Goal: Task Accomplishment & Management: Use online tool/utility

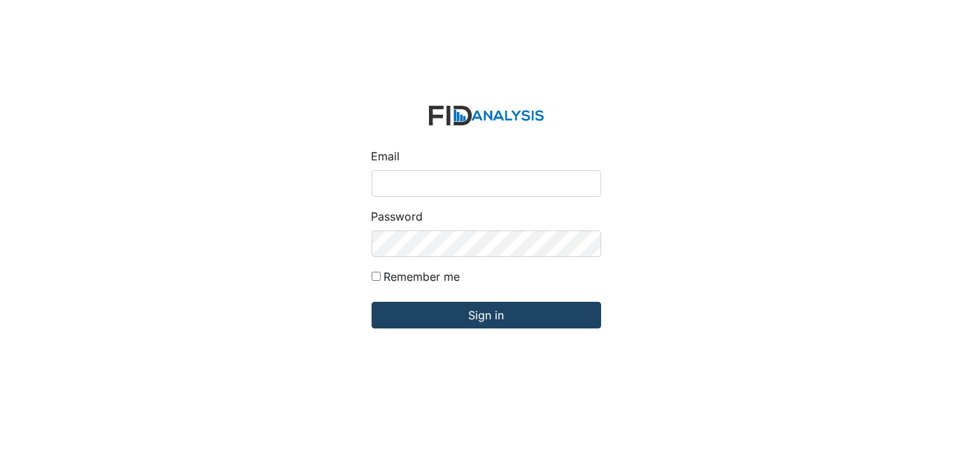
type input "[EMAIL_ADDRESS][DOMAIN_NAME]"
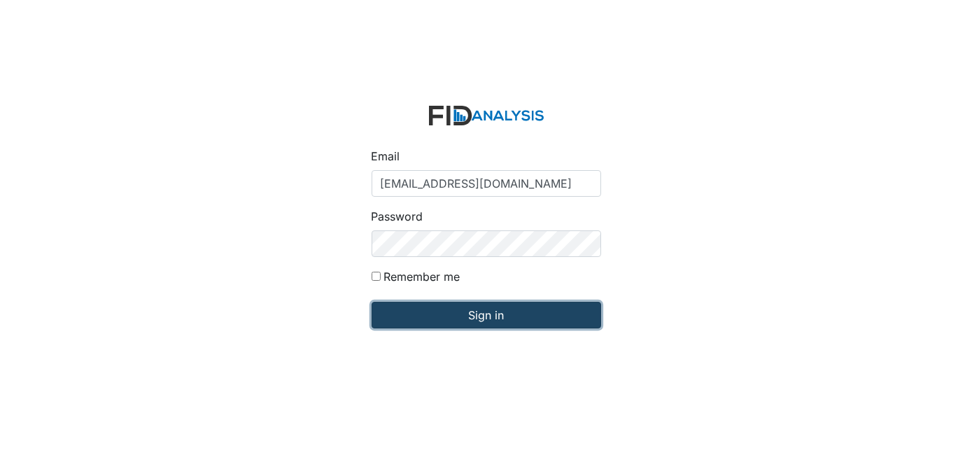
click at [490, 316] on input "Sign in" at bounding box center [485, 315] width 229 height 27
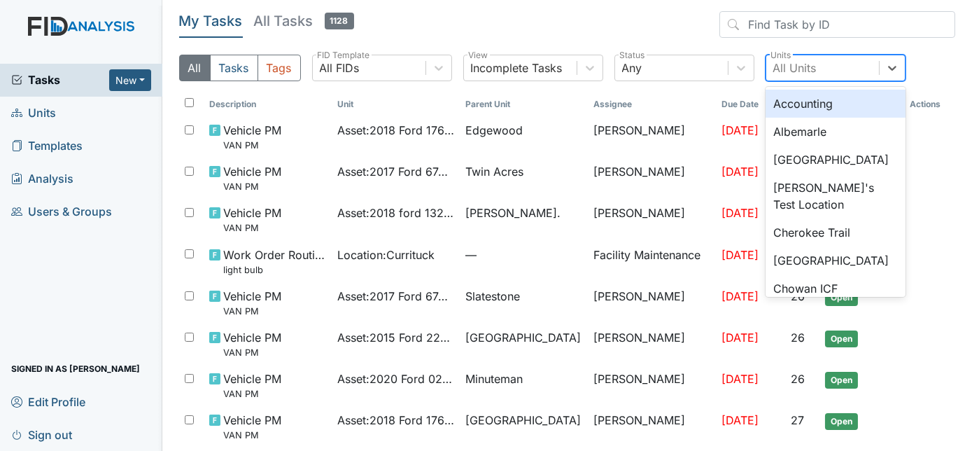
click at [800, 72] on div "All Units" at bounding box center [794, 67] width 43 height 17
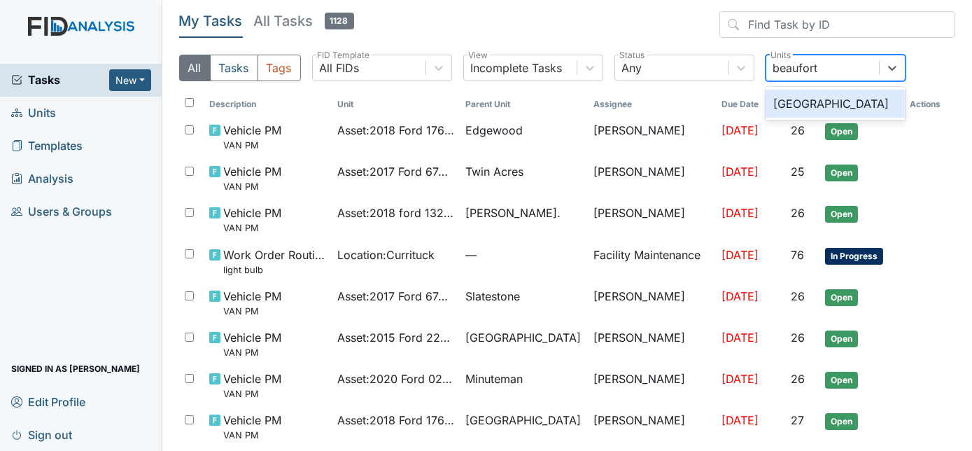
type input "beaufort h"
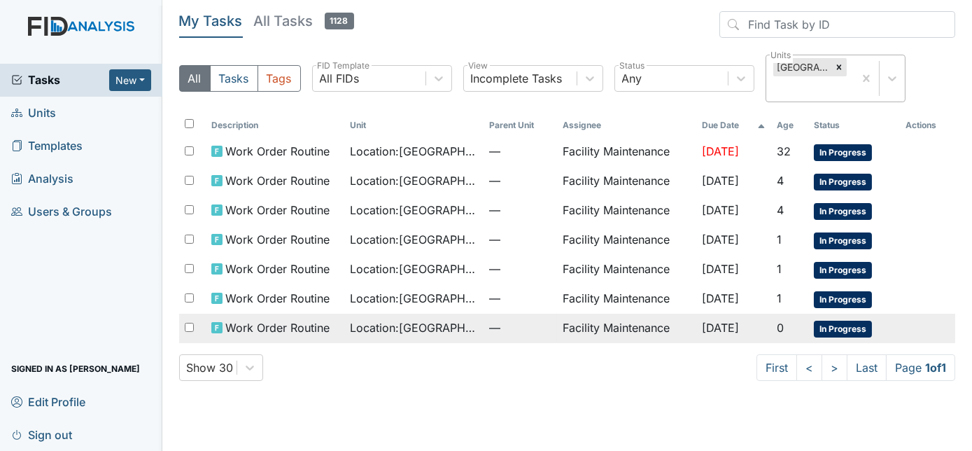
click at [528, 321] on span "—" at bounding box center [520, 327] width 63 height 17
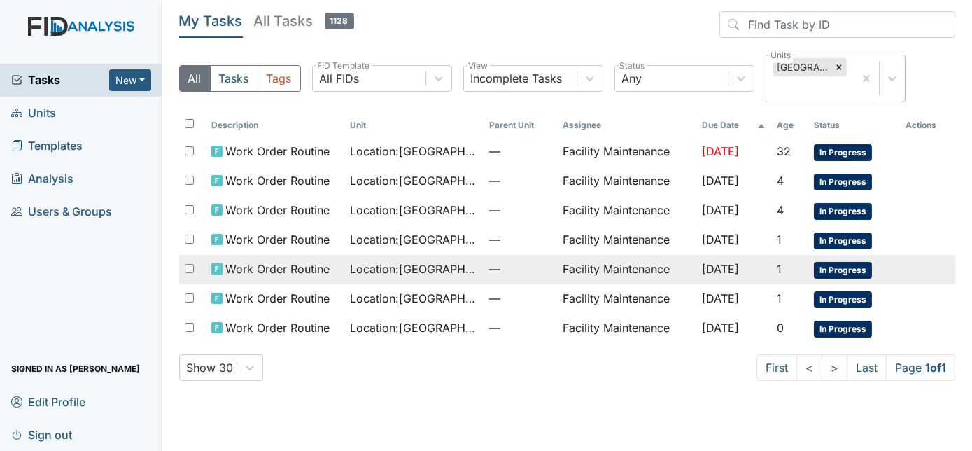
click at [483, 267] on td "—" at bounding box center [520, 269] width 74 height 29
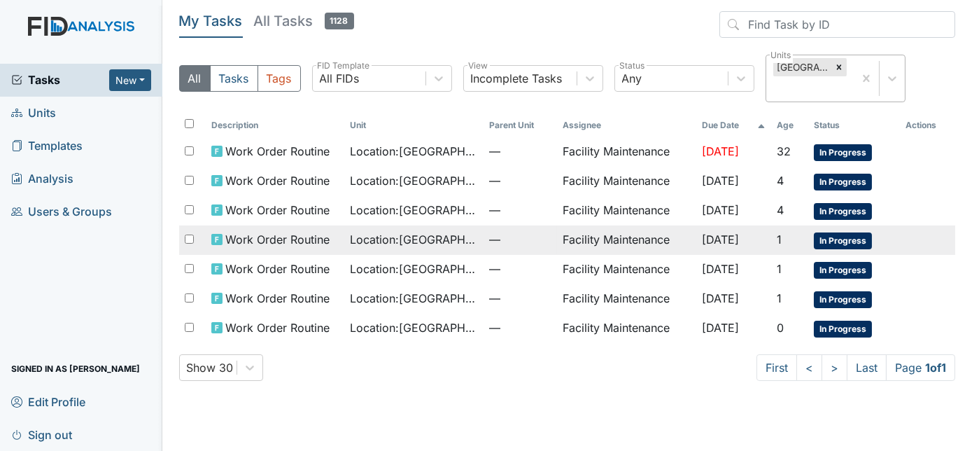
click at [416, 228] on td "Location : Beaufort Heights" at bounding box center [413, 239] width 139 height 29
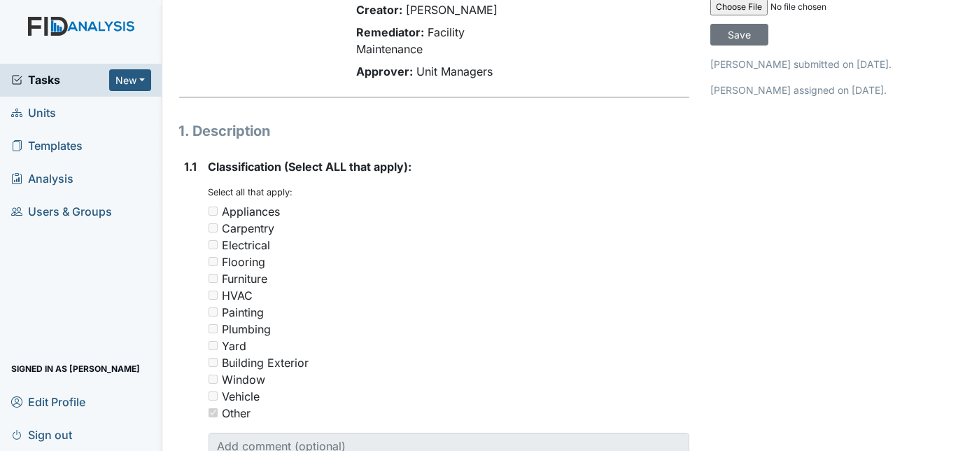
scroll to position [14, 0]
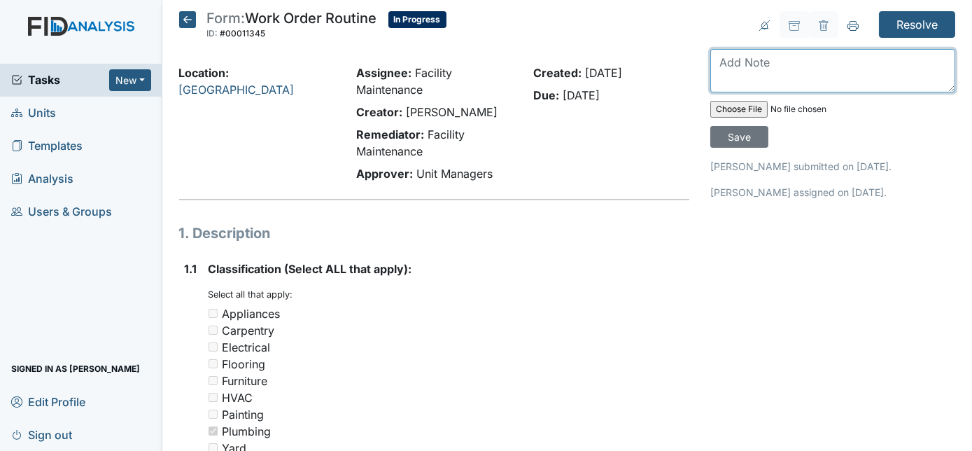
click at [786, 62] on textarea at bounding box center [832, 70] width 245 height 43
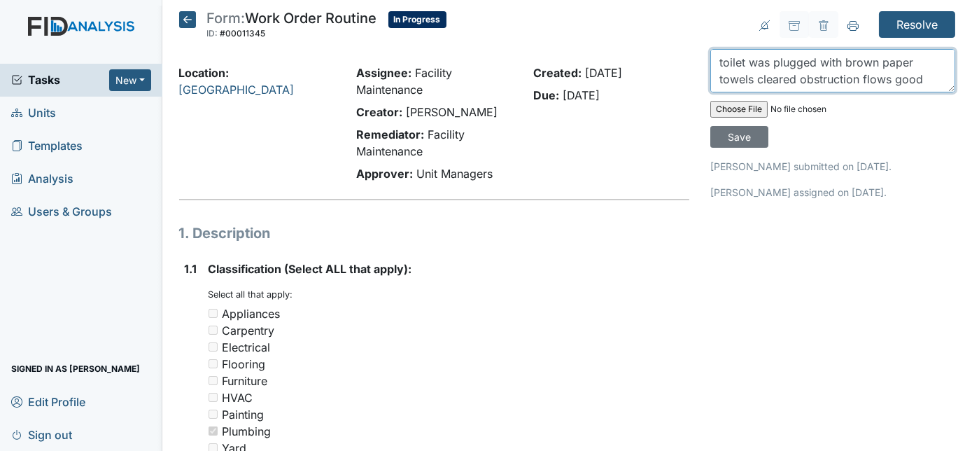
scroll to position [10, 0]
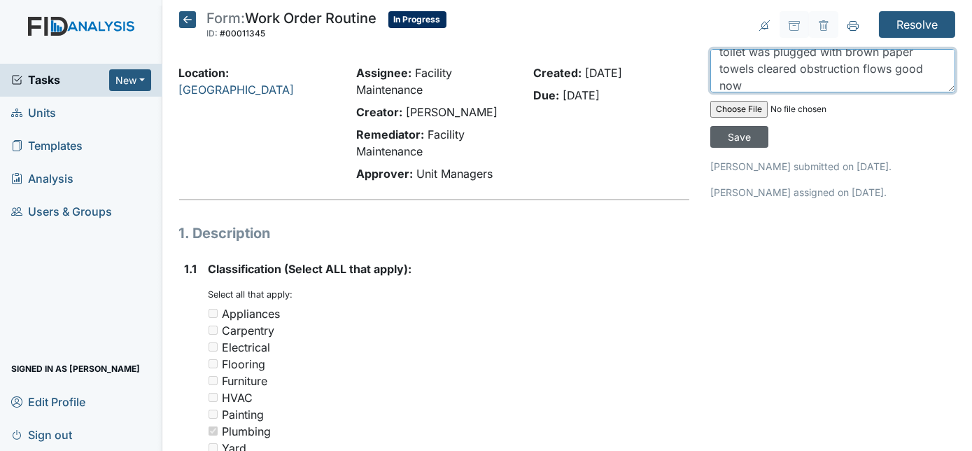
type textarea "toilet was plugged with brown paper towels cleared obstruction flows good now"
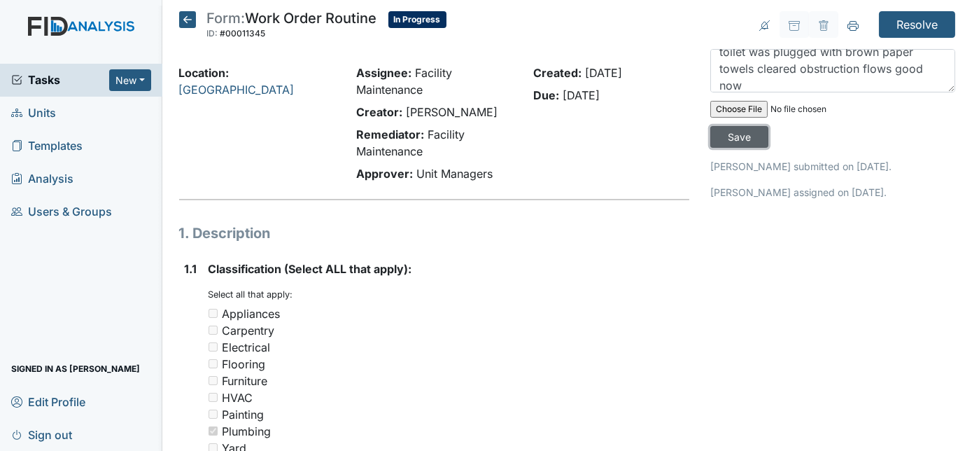
click at [768, 126] on input "Save" at bounding box center [739, 137] width 58 height 22
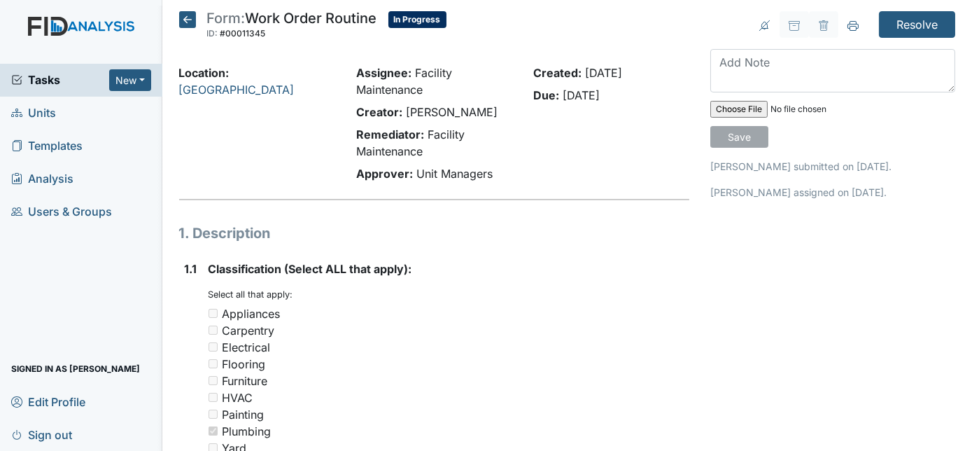
scroll to position [0, 0]
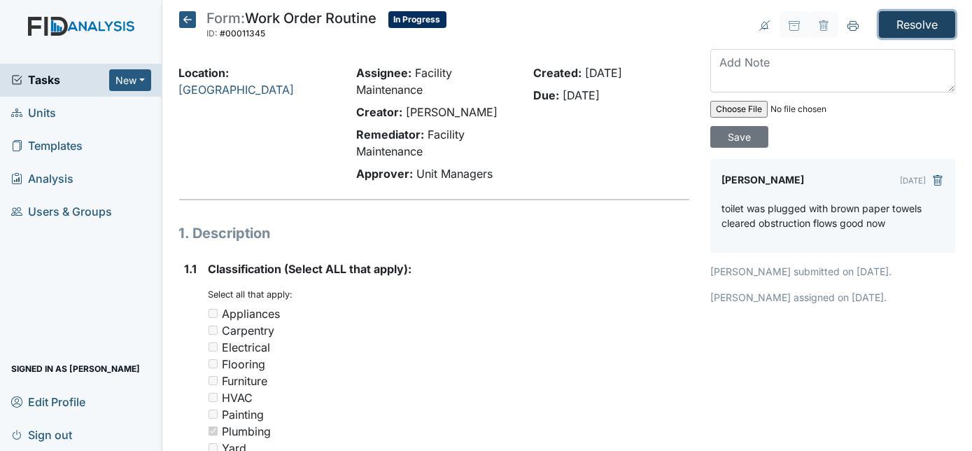
click at [905, 26] on input "Resolve" at bounding box center [917, 24] width 76 height 27
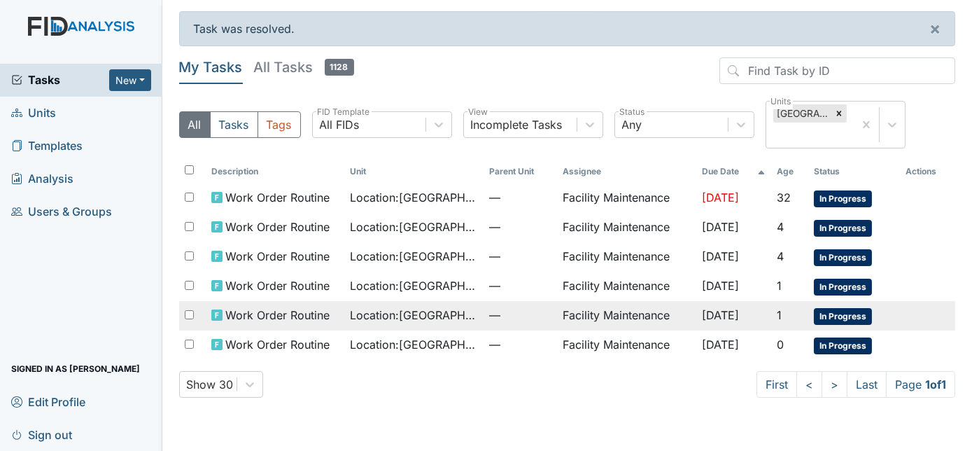
click at [580, 319] on td "Facility Maintenance" at bounding box center [626, 315] width 139 height 29
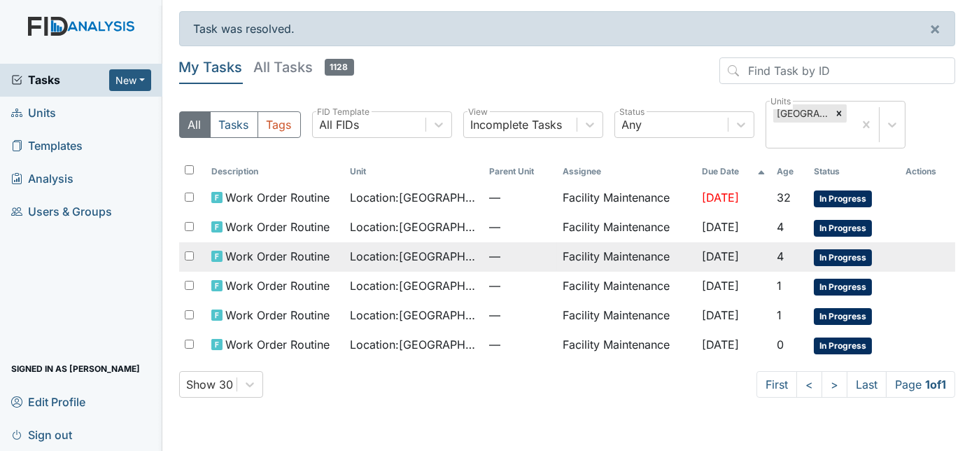
click at [591, 255] on td "Facility Maintenance" at bounding box center [626, 256] width 139 height 29
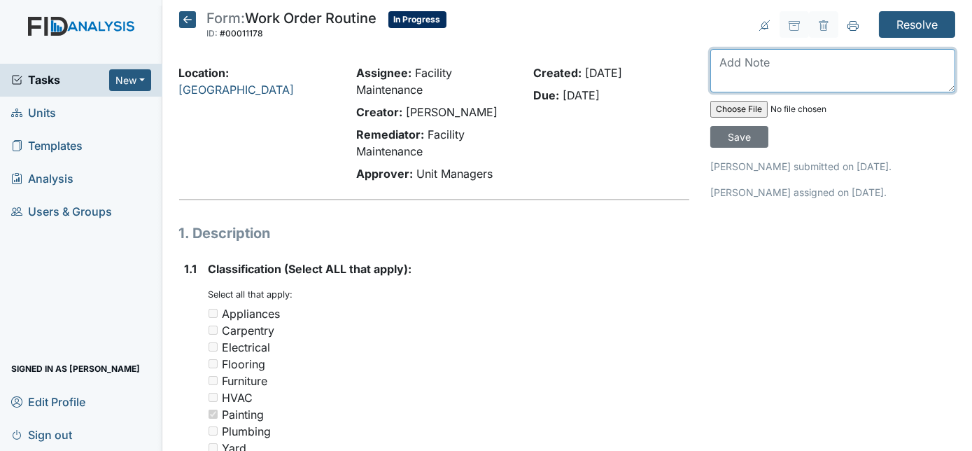
click at [767, 57] on textarea at bounding box center [832, 70] width 245 height 43
type textarea "mold treated and bathroom fan bearing greased"
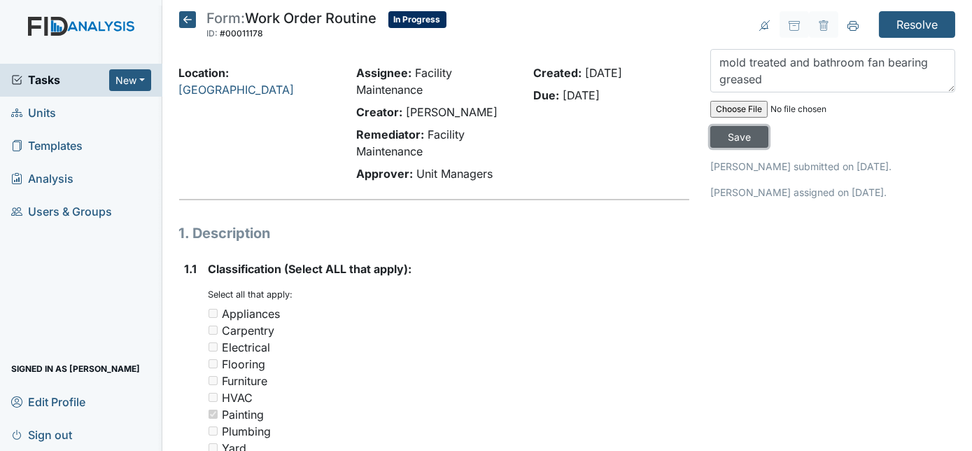
click at [768, 126] on input "Save" at bounding box center [739, 137] width 58 height 22
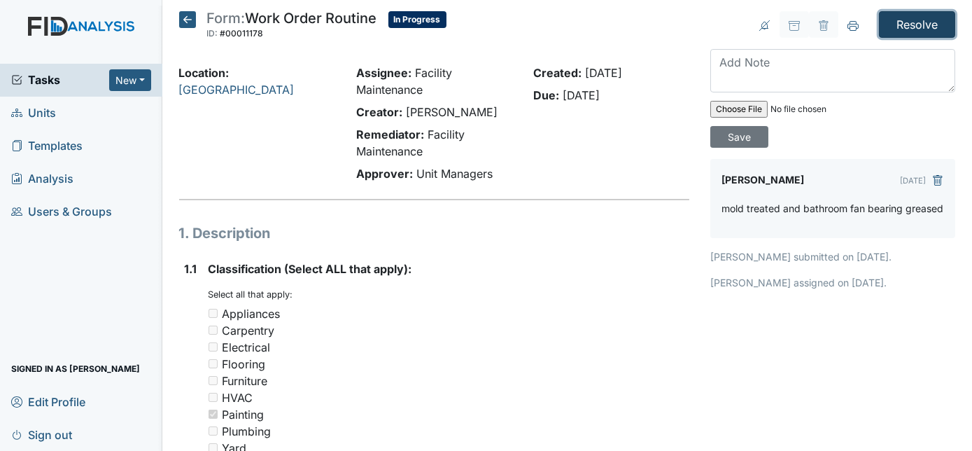
click at [907, 24] on input "Resolve" at bounding box center [917, 24] width 76 height 27
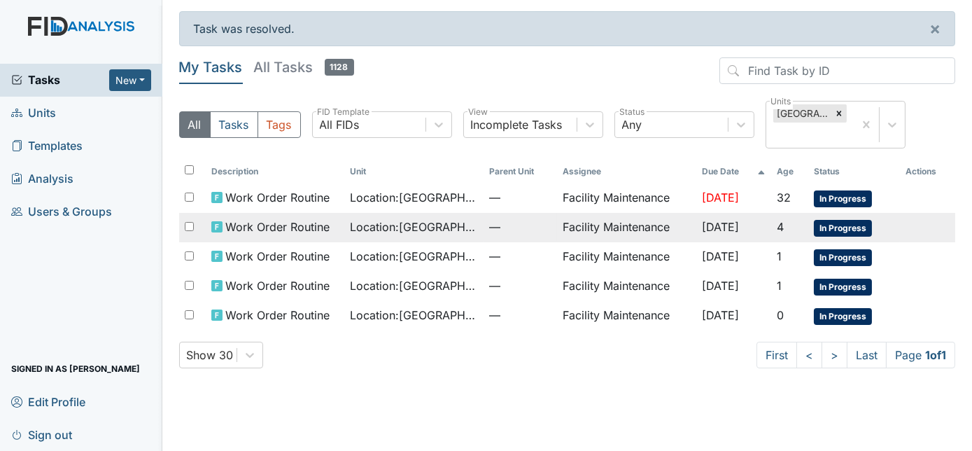
click at [568, 232] on td "Facility Maintenance" at bounding box center [626, 227] width 139 height 29
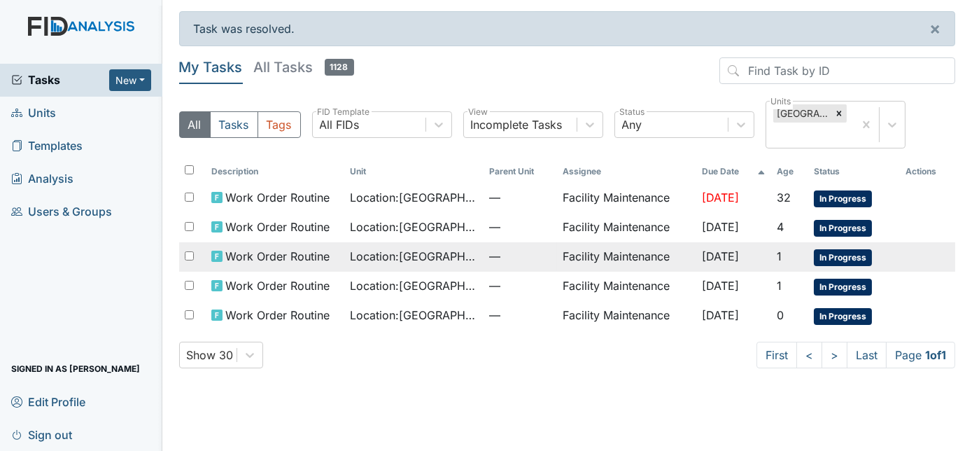
click at [420, 264] on td "Location : Beaufort Heights" at bounding box center [413, 256] width 139 height 29
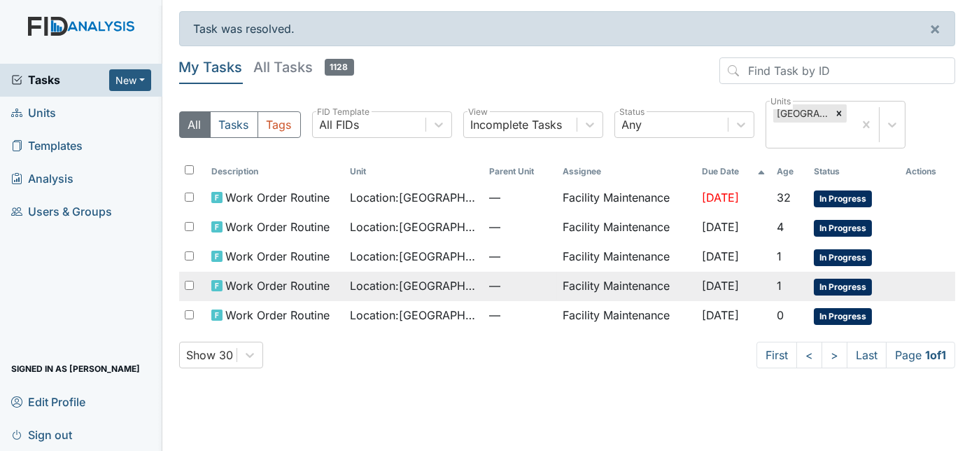
click at [427, 291] on span "Location : Beaufort Heights" at bounding box center [413, 285] width 127 height 17
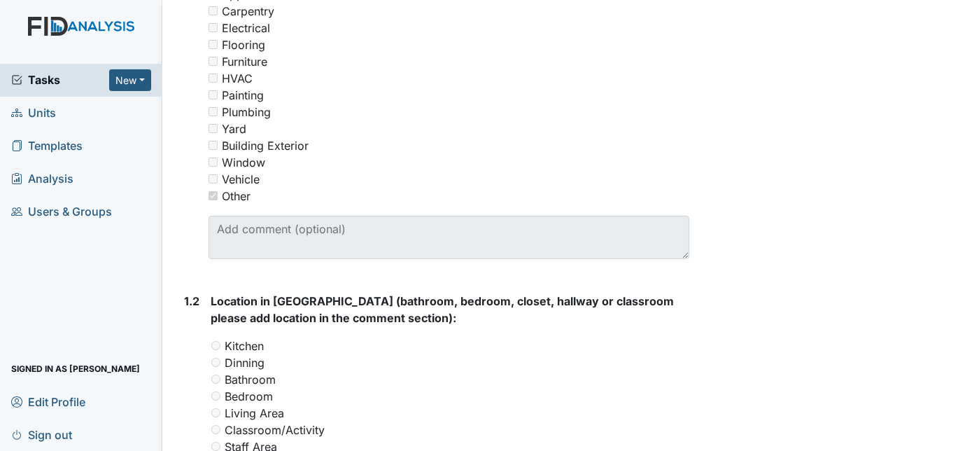
scroll to position [305, 0]
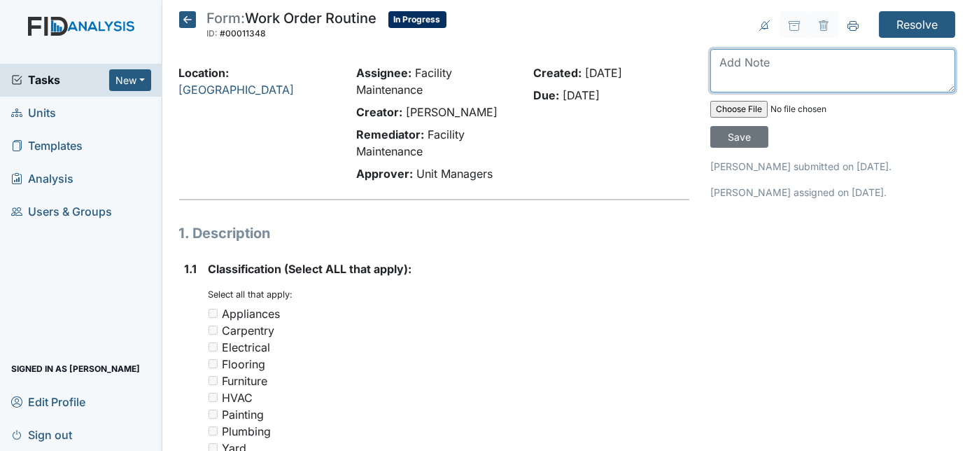
click at [770, 78] on textarea at bounding box center [832, 70] width 245 height 43
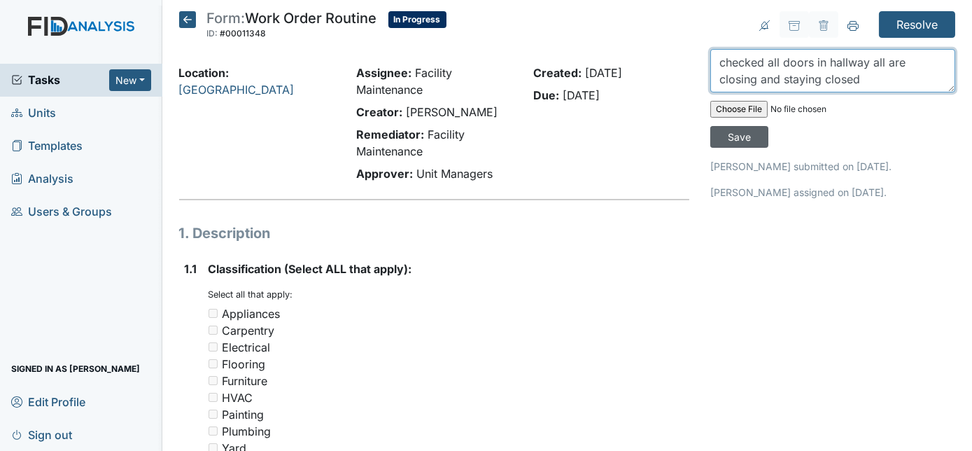
type textarea "checked all doors in hallway all are closing and staying closed"
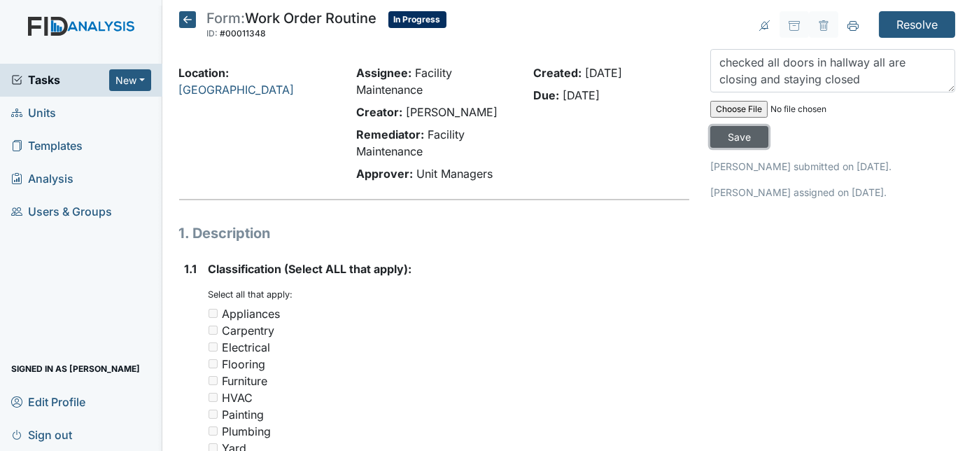
click at [768, 126] on input "Save" at bounding box center [739, 137] width 58 height 22
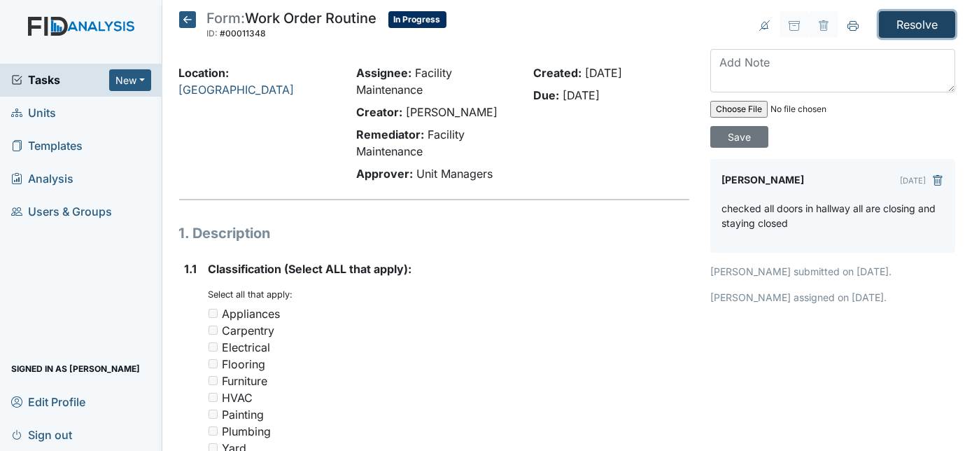
click at [919, 24] on input "Resolve" at bounding box center [917, 24] width 76 height 27
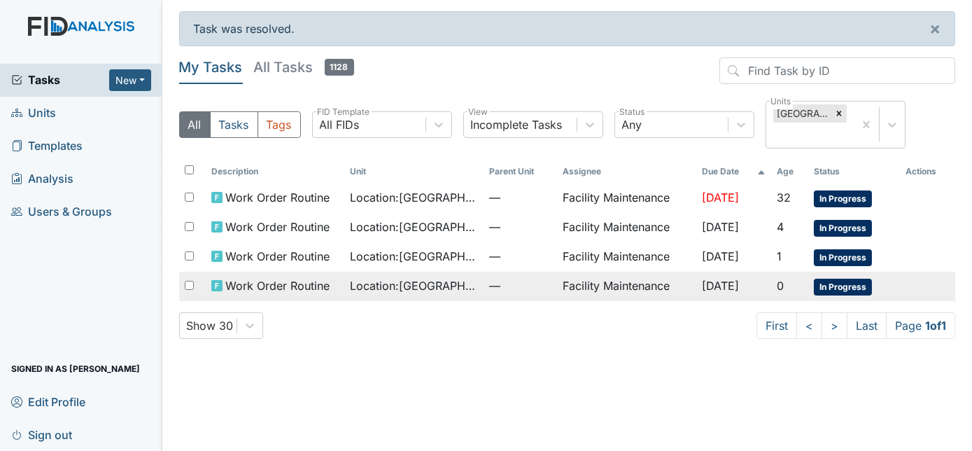
click at [657, 287] on td "Facility Maintenance" at bounding box center [626, 285] width 139 height 29
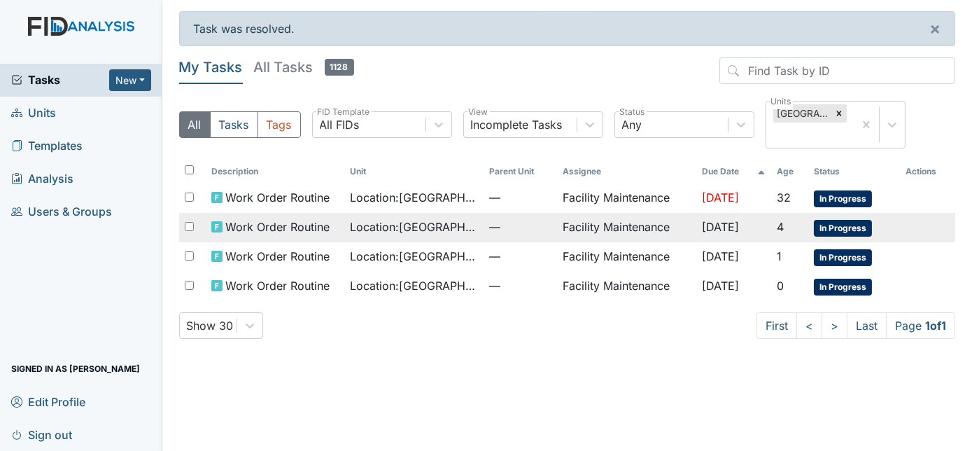
click at [448, 237] on td "Location : Beaufort Heights" at bounding box center [413, 227] width 139 height 29
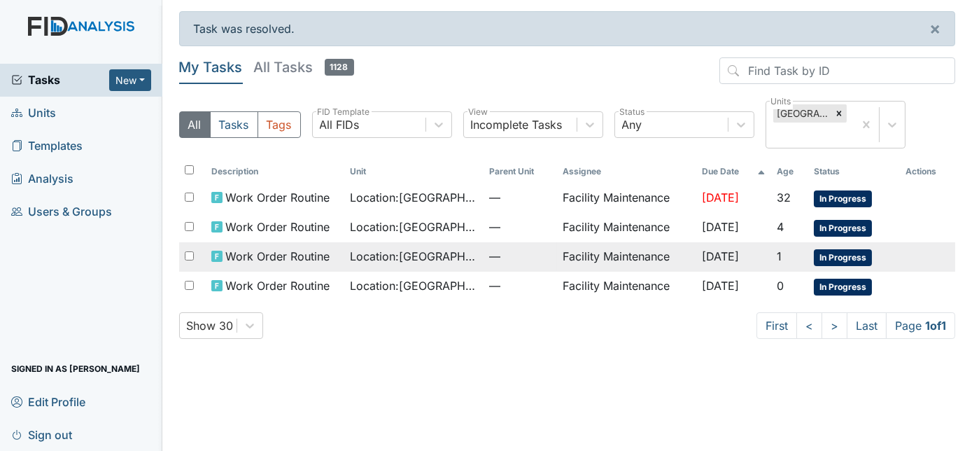
click at [586, 250] on td "Facility Maintenance" at bounding box center [626, 256] width 139 height 29
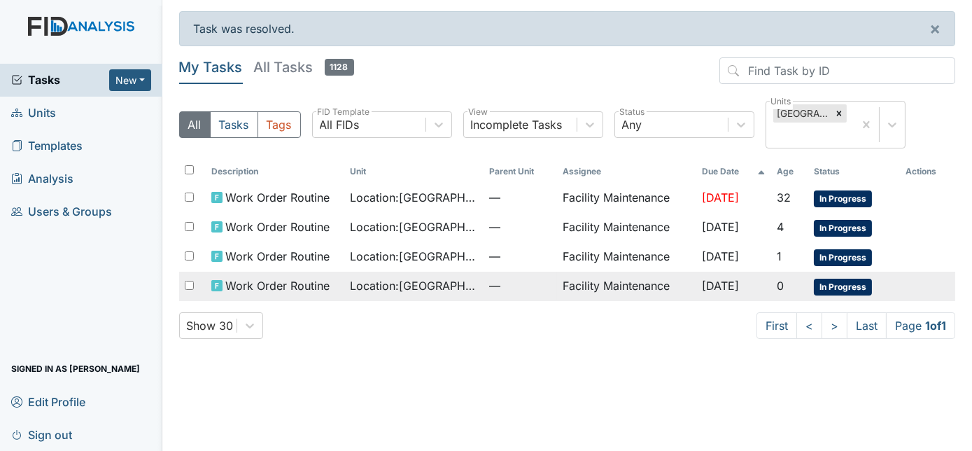
click at [462, 288] on span "Location : Beaufort Heights" at bounding box center [413, 285] width 127 height 17
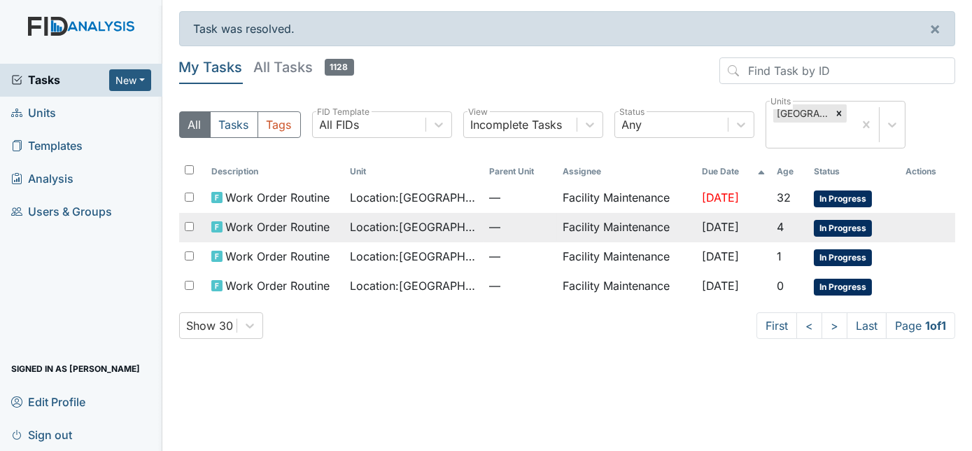
click at [613, 232] on td "Facility Maintenance" at bounding box center [626, 227] width 139 height 29
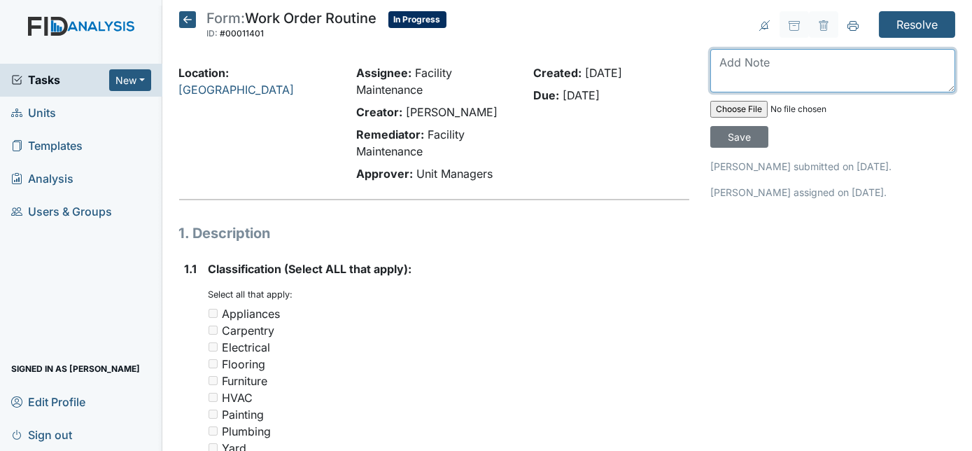
click at [732, 63] on textarea at bounding box center [832, 70] width 245 height 43
type textarea "cabined door handles need replaced"
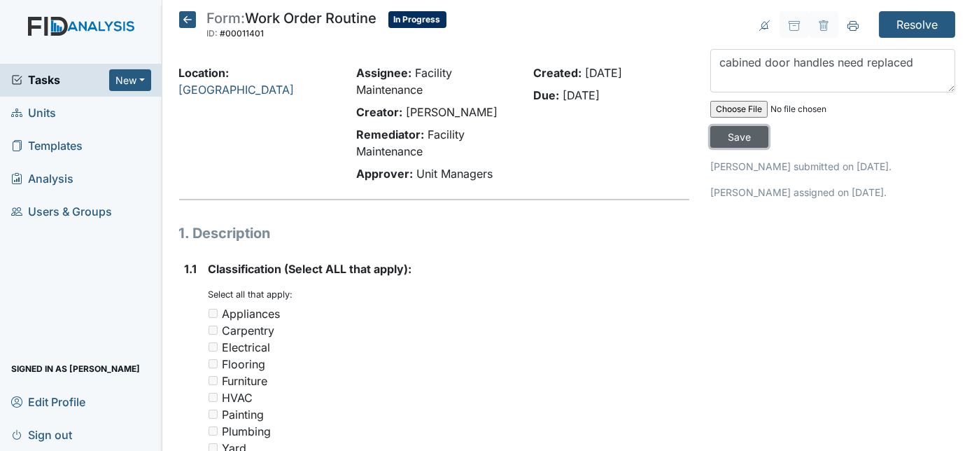
click at [768, 126] on input "Save" at bounding box center [739, 137] width 58 height 22
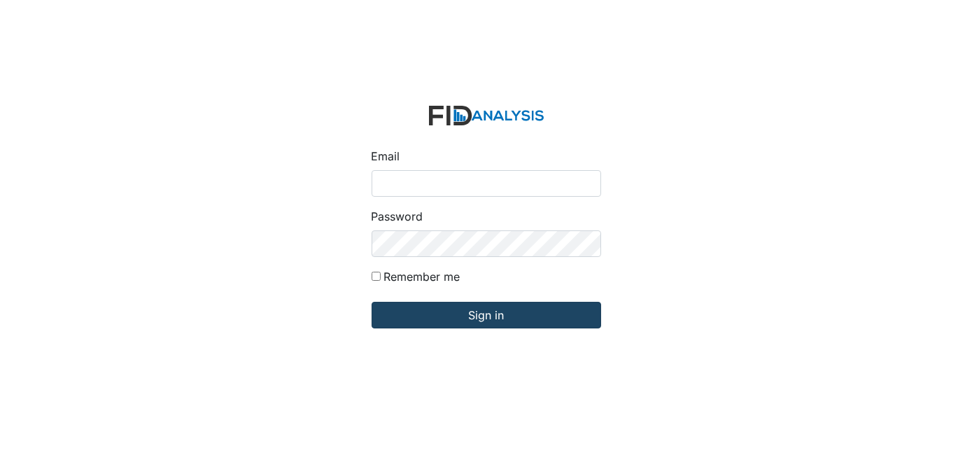
type input "[EMAIL_ADDRESS][DOMAIN_NAME]"
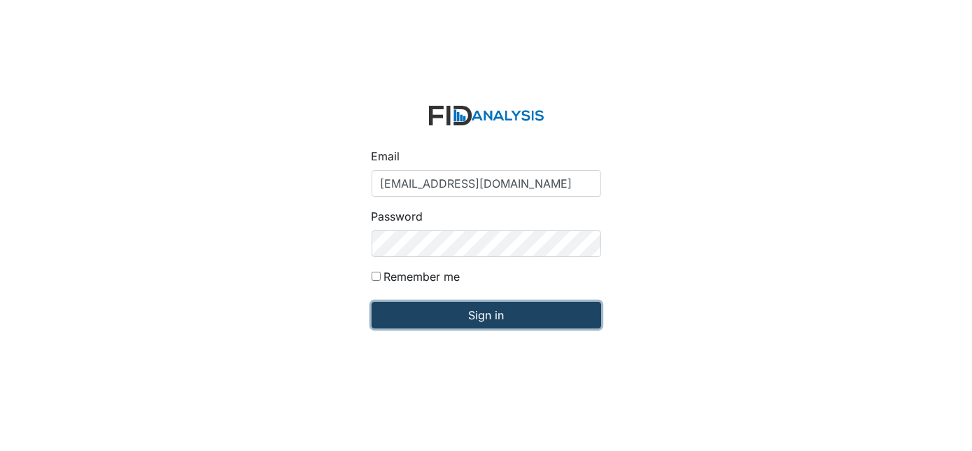
click at [496, 318] on input "Sign in" at bounding box center [485, 315] width 229 height 27
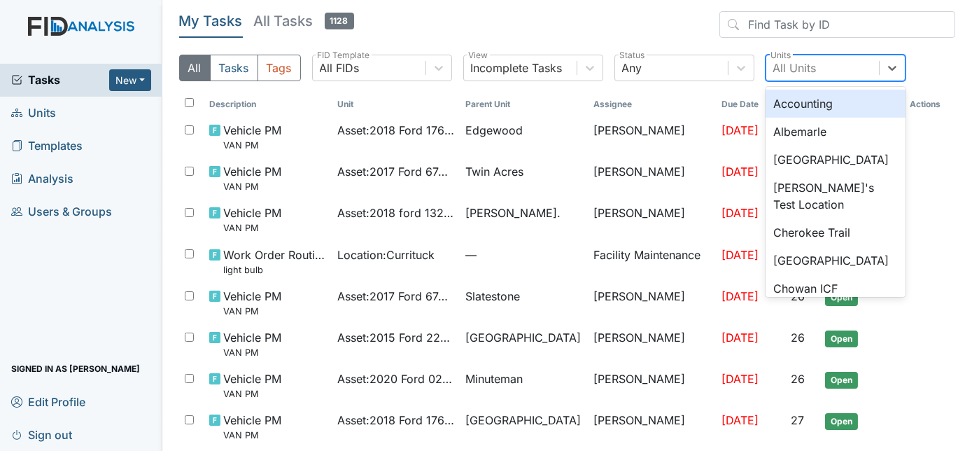
click at [788, 66] on div "All Units" at bounding box center [794, 67] width 43 height 17
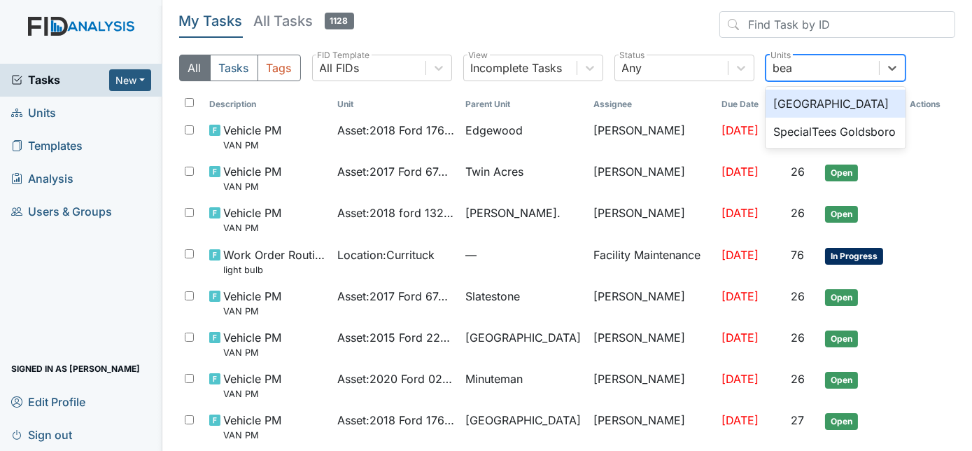
type input "beau"
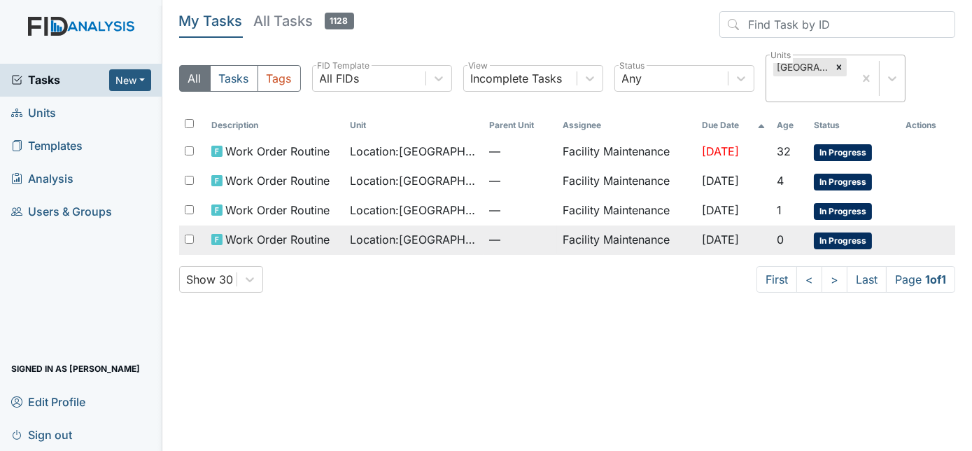
click at [607, 239] on td "Facility Maintenance" at bounding box center [626, 239] width 139 height 29
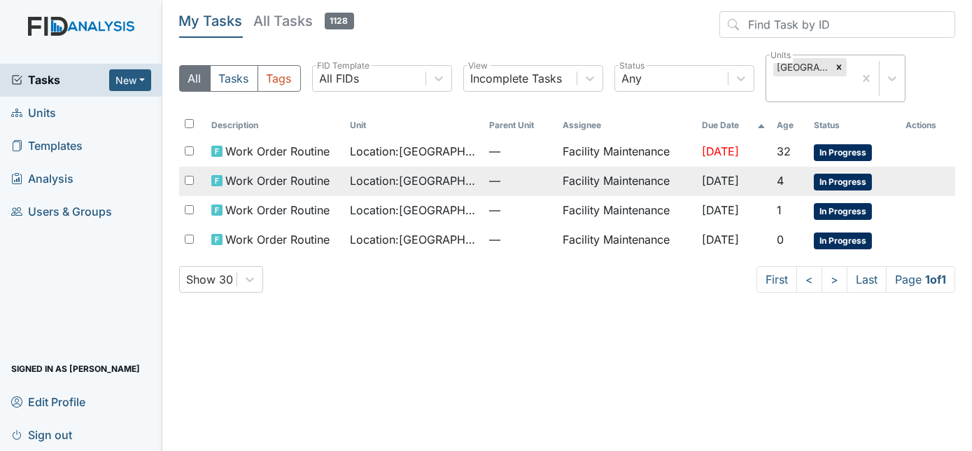
click at [739, 180] on span "[DATE]" at bounding box center [720, 180] width 37 height 14
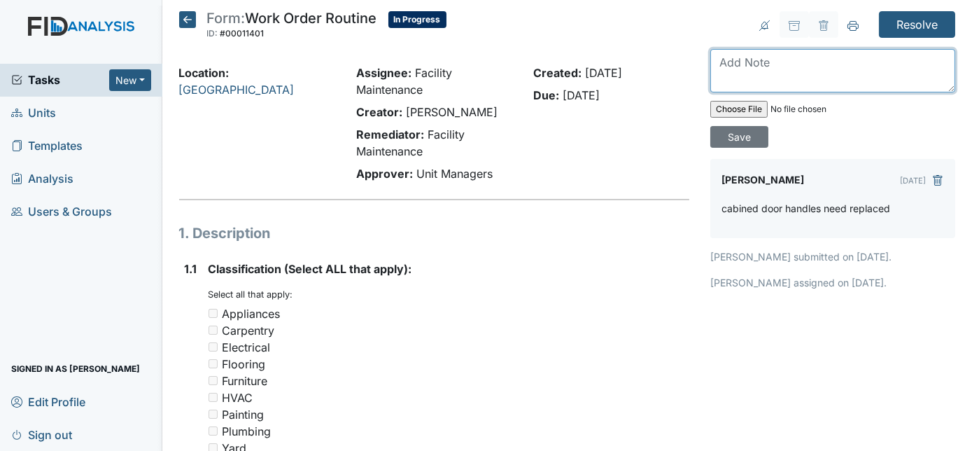
click at [770, 71] on textarea at bounding box center [832, 70] width 245 height 43
type textarea "had to order Lowes doesn't carry anymore"
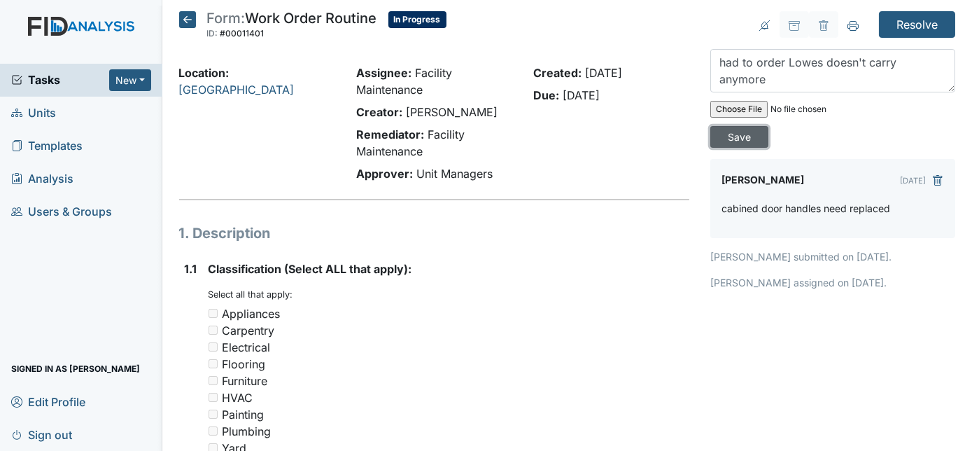
click at [768, 126] on input "Save" at bounding box center [739, 137] width 58 height 22
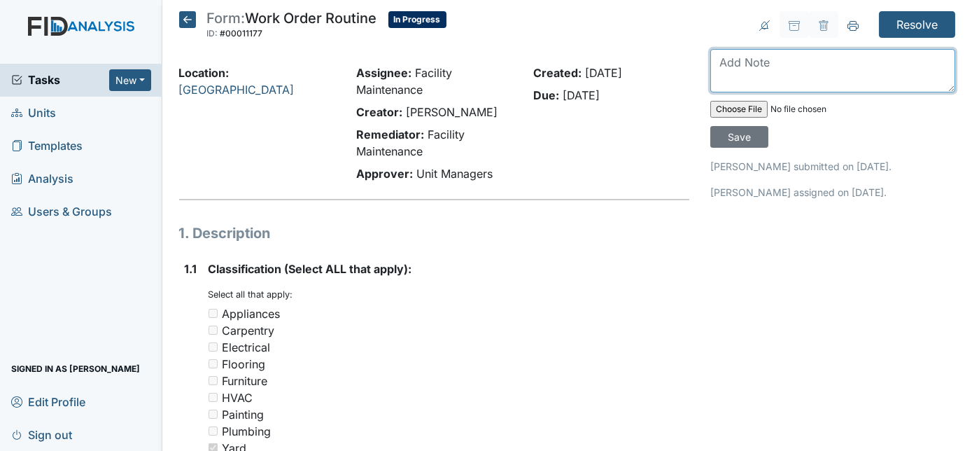
click at [789, 65] on textarea at bounding box center [832, 70] width 245 height 43
type textarea "toilet removed"
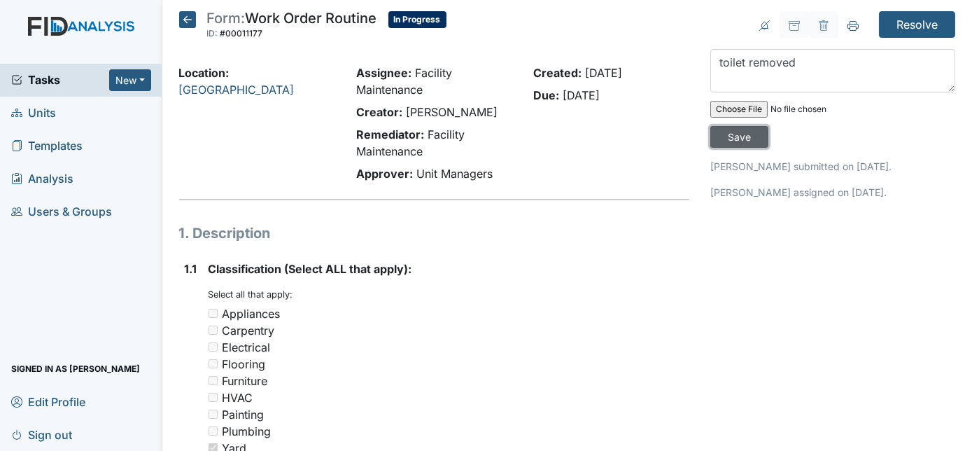
click at [768, 126] on input "Save" at bounding box center [739, 137] width 58 height 22
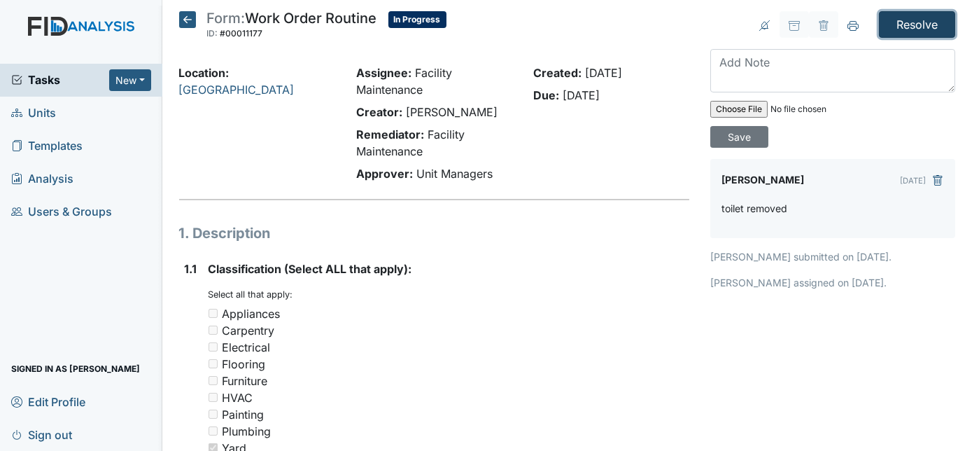
click at [893, 25] on input "Resolve" at bounding box center [917, 24] width 76 height 27
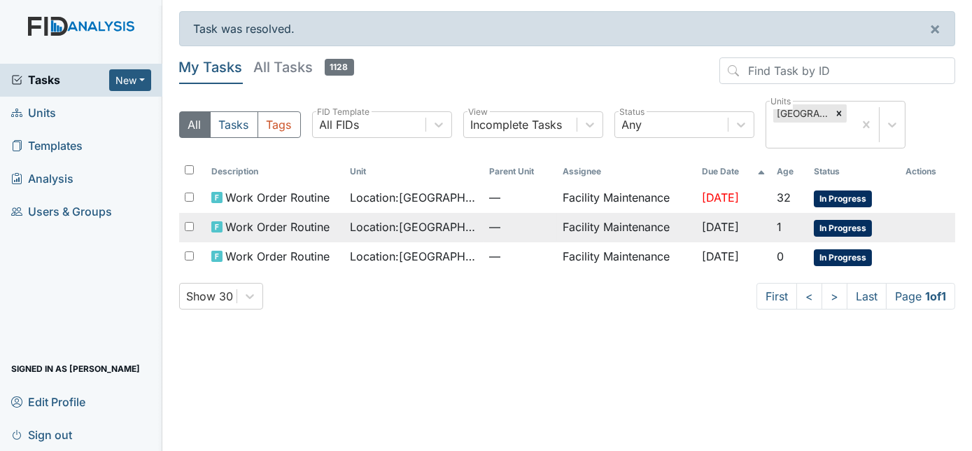
click at [728, 234] on td "[DATE]" at bounding box center [733, 227] width 75 height 29
